Goal: Task Accomplishment & Management: Use online tool/utility

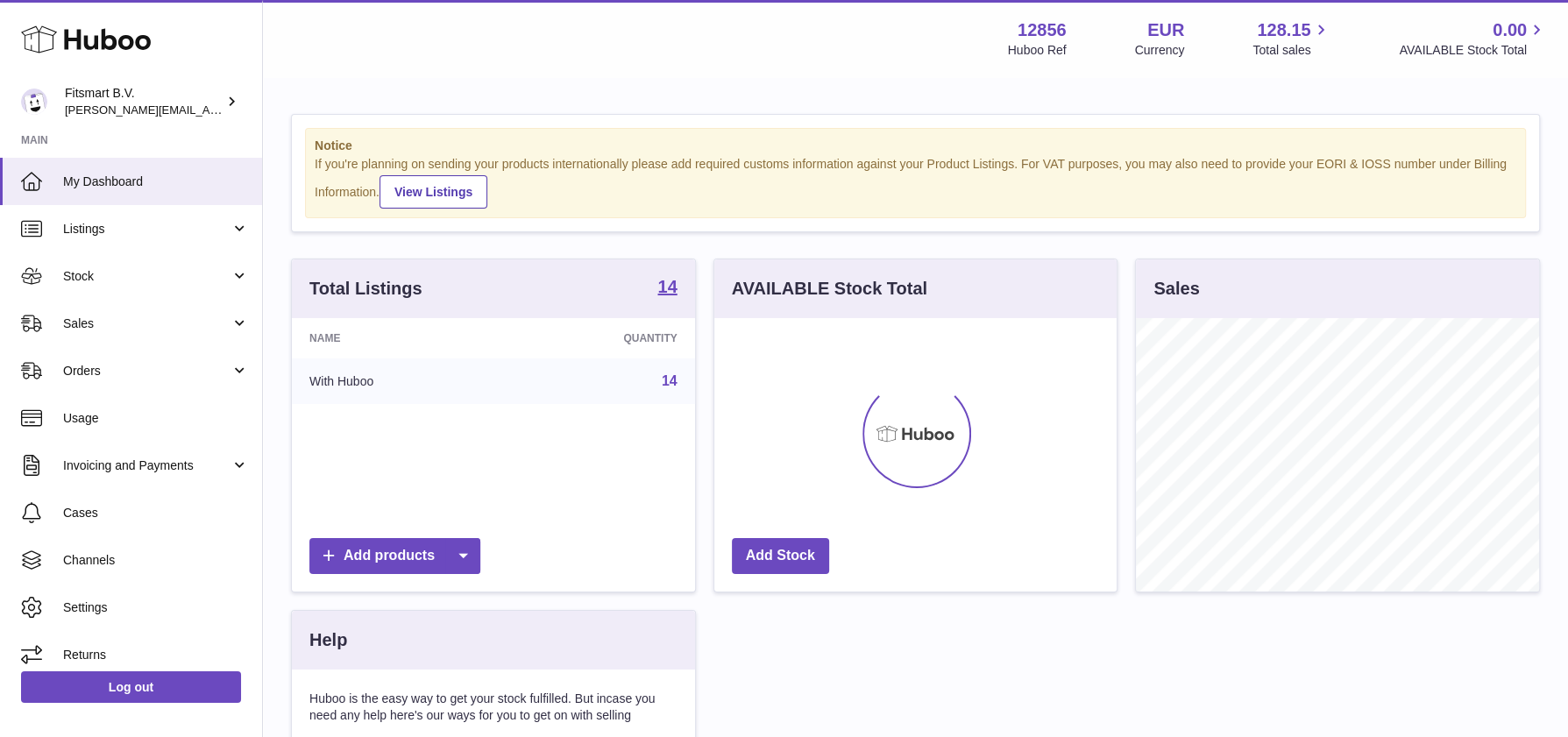
scroll to position [272, 403]
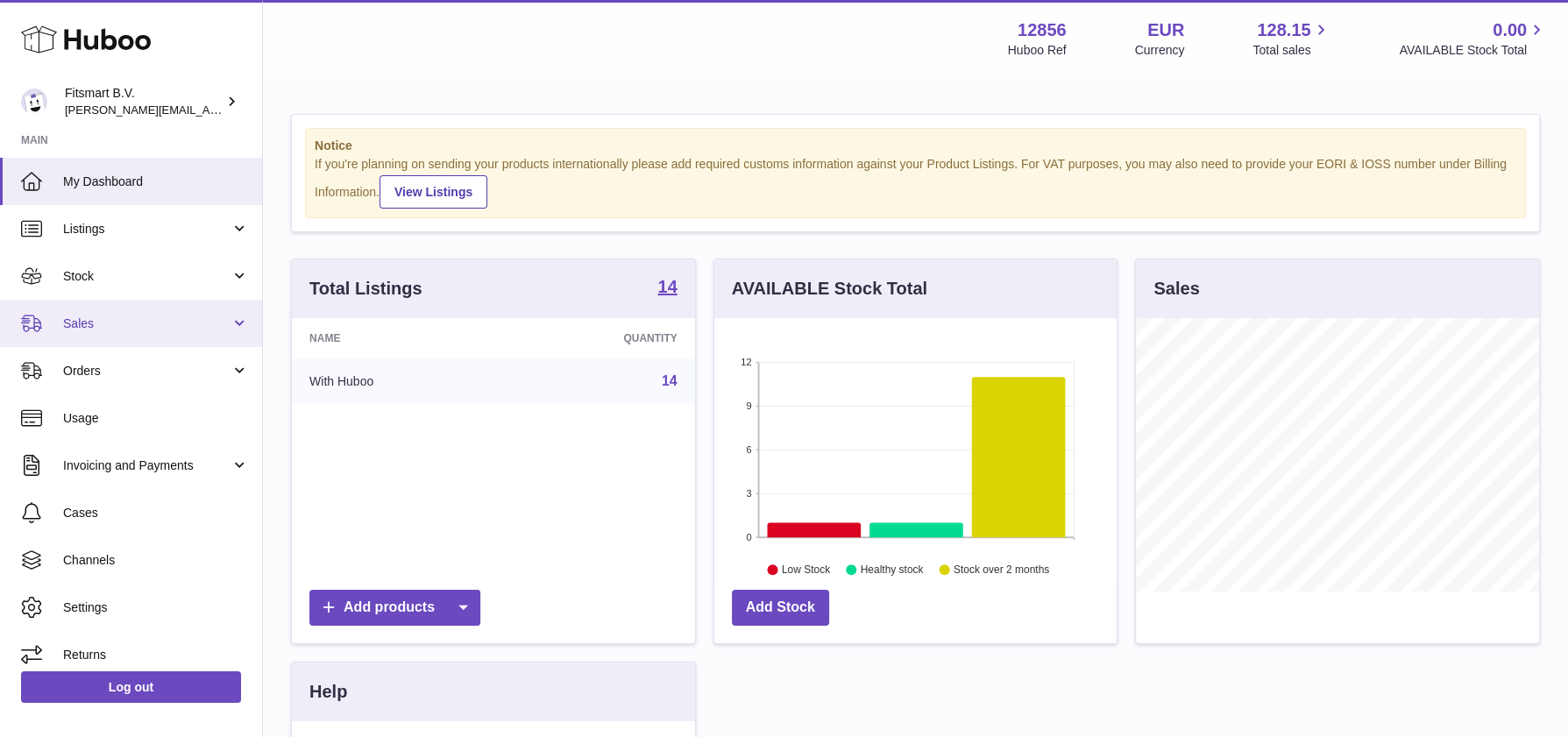
click at [116, 338] on link "Sales" at bounding box center [131, 324] width 262 height 48
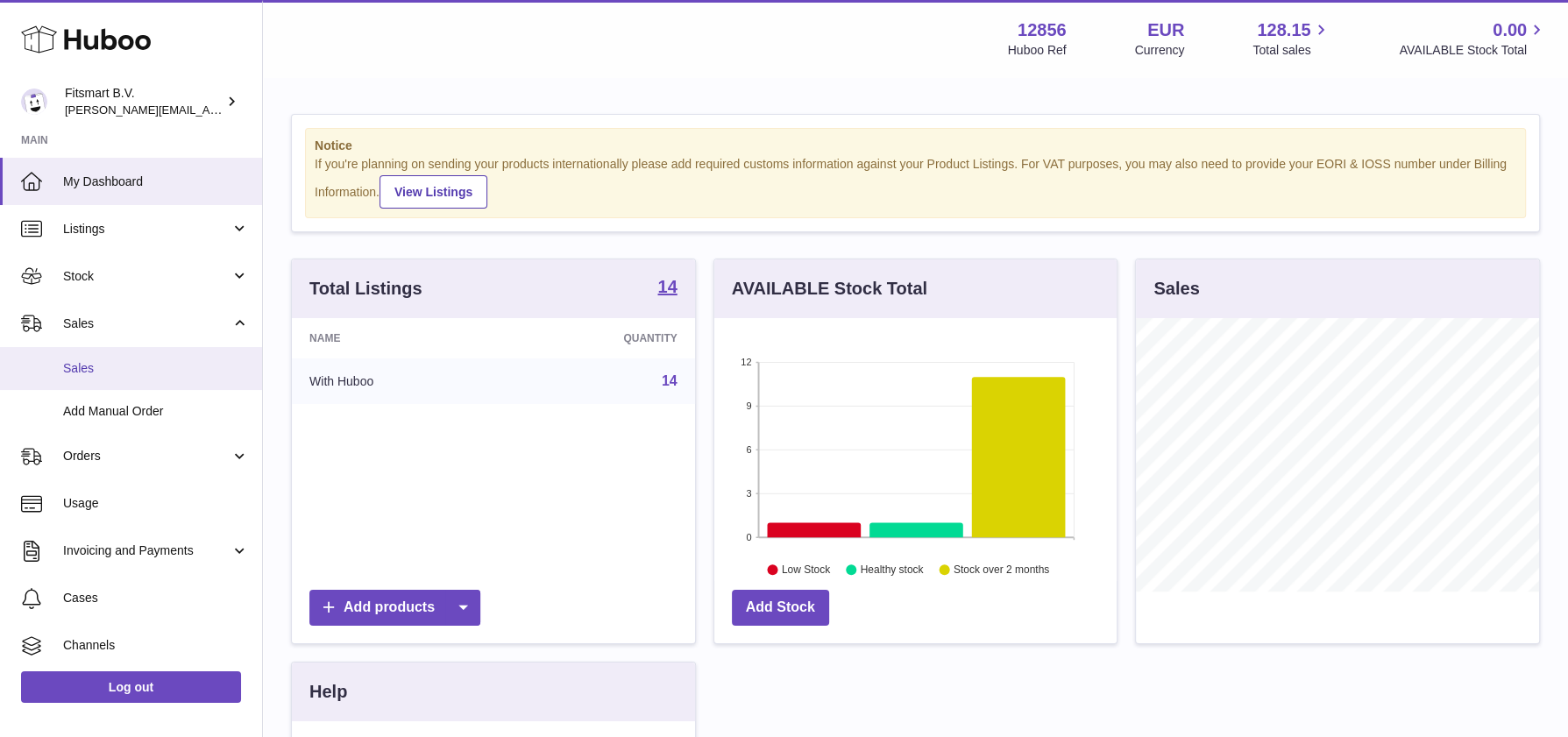
click at [146, 374] on span "Sales" at bounding box center [156, 368] width 185 height 16
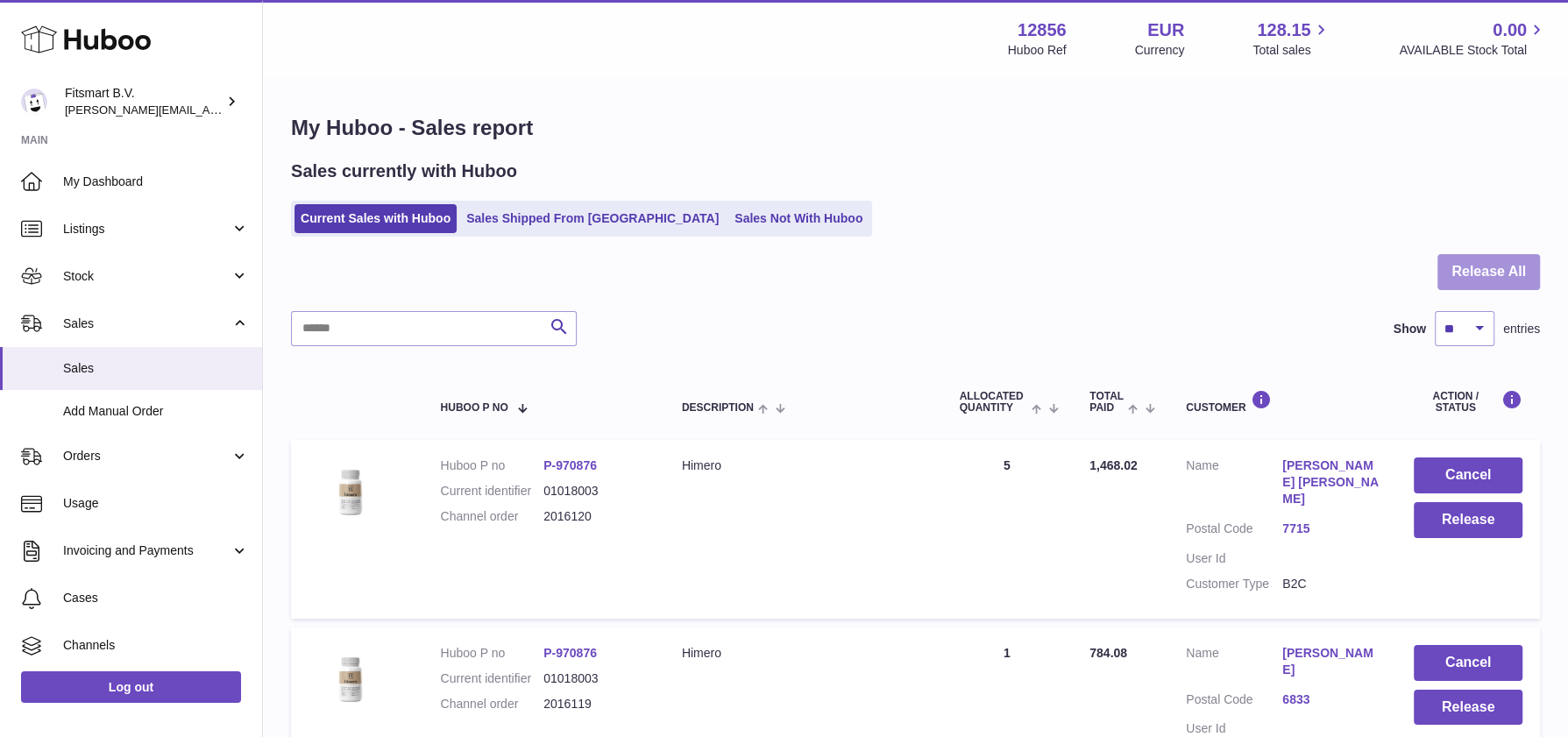
click at [1485, 263] on button "Release All" at bounding box center [1488, 272] width 102 height 36
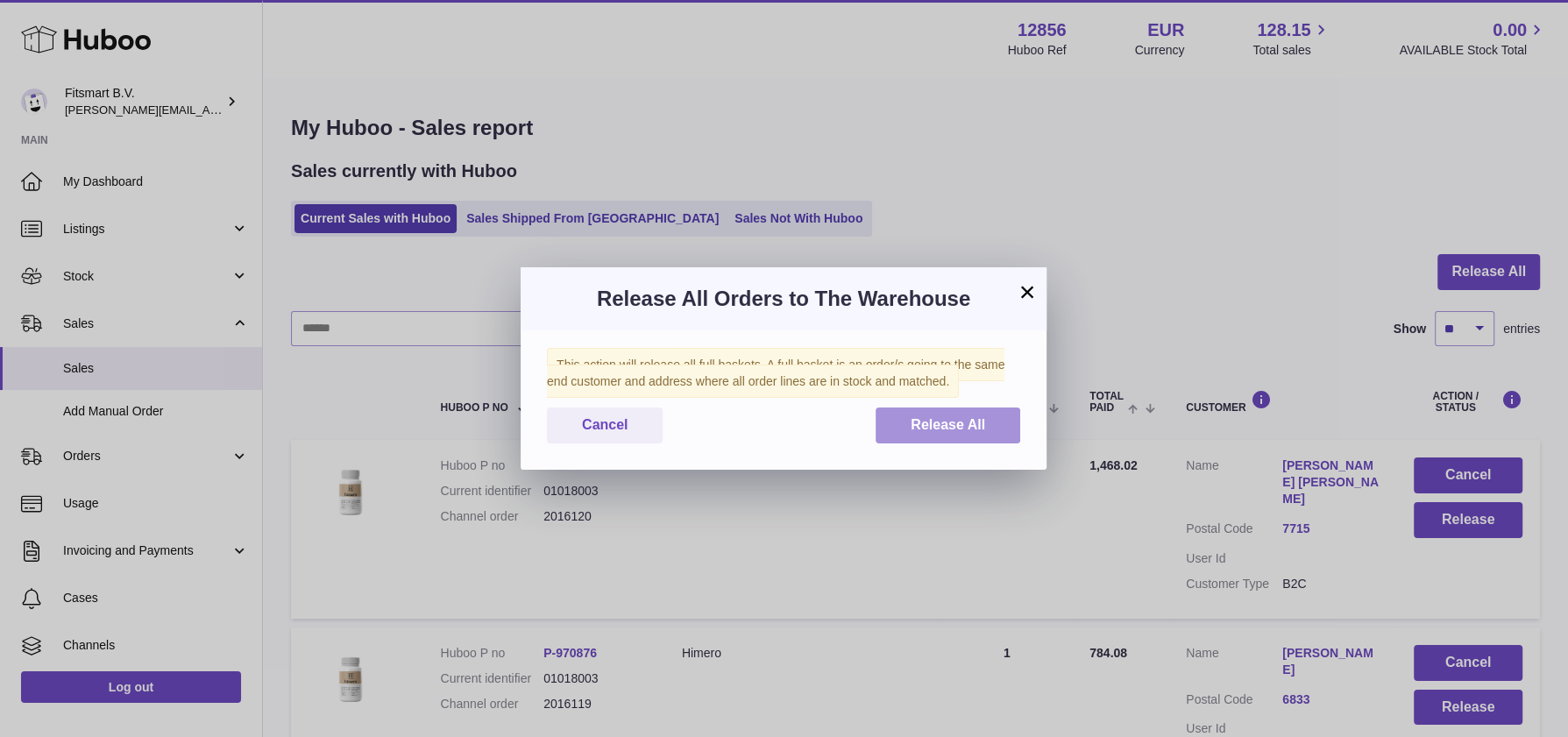
click at [933, 418] on span "Release All" at bounding box center [948, 425] width 75 height 15
